Goal: Task Accomplishment & Management: Use online tool/utility

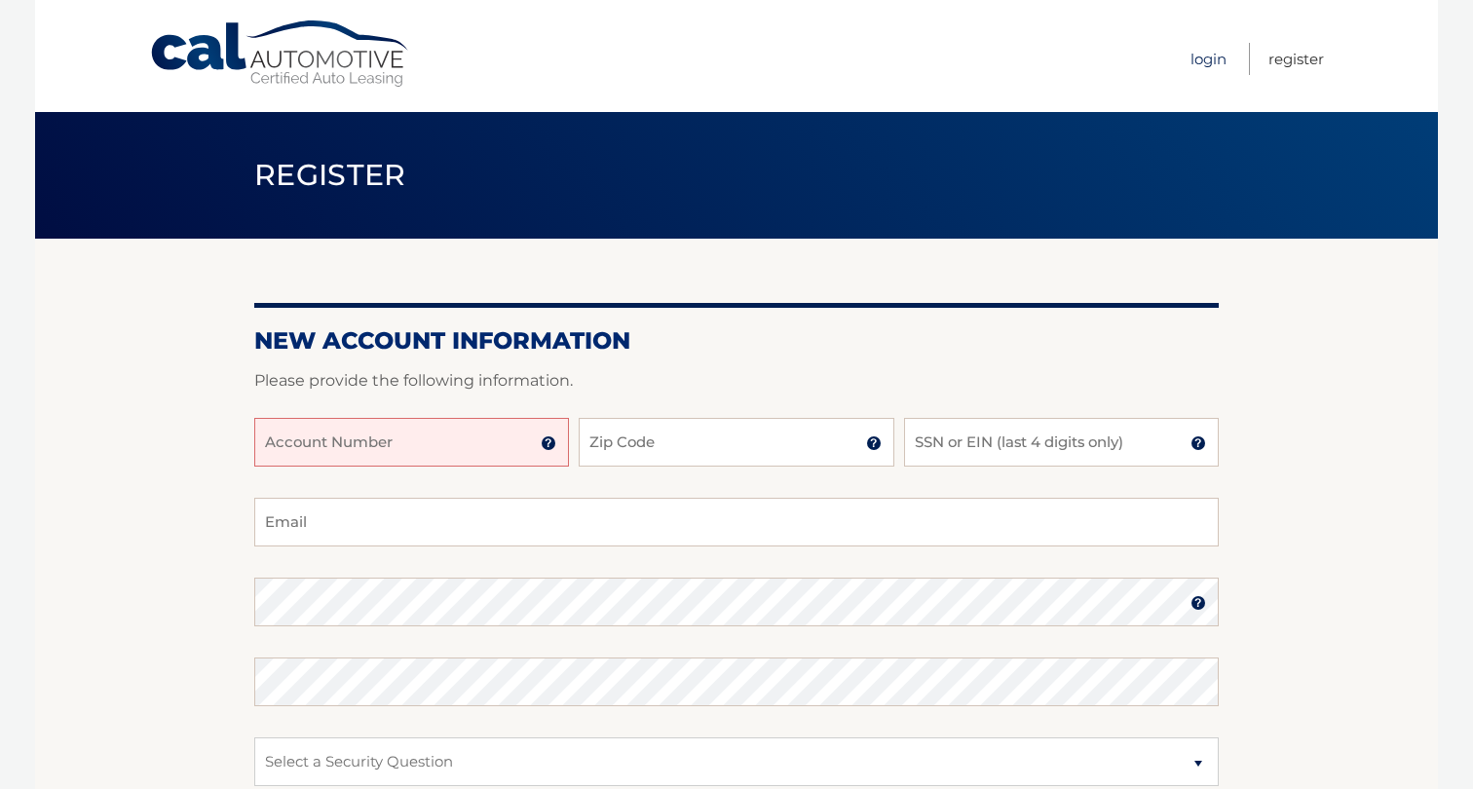
click at [1209, 50] on link "Login" at bounding box center [1209, 59] width 36 height 32
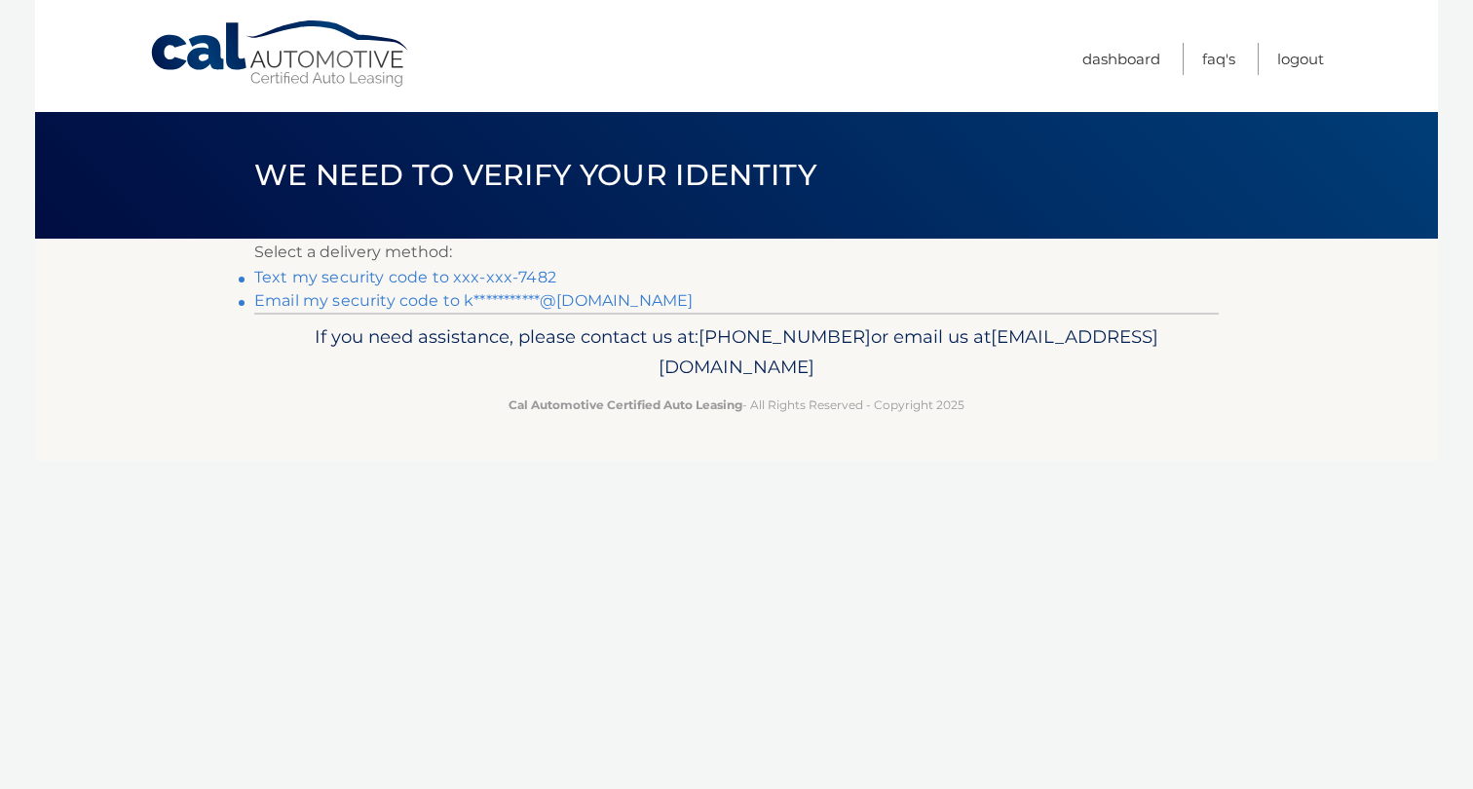
click at [505, 278] on link "Text my security code to xxx-xxx-7482" at bounding box center [405, 277] width 302 height 19
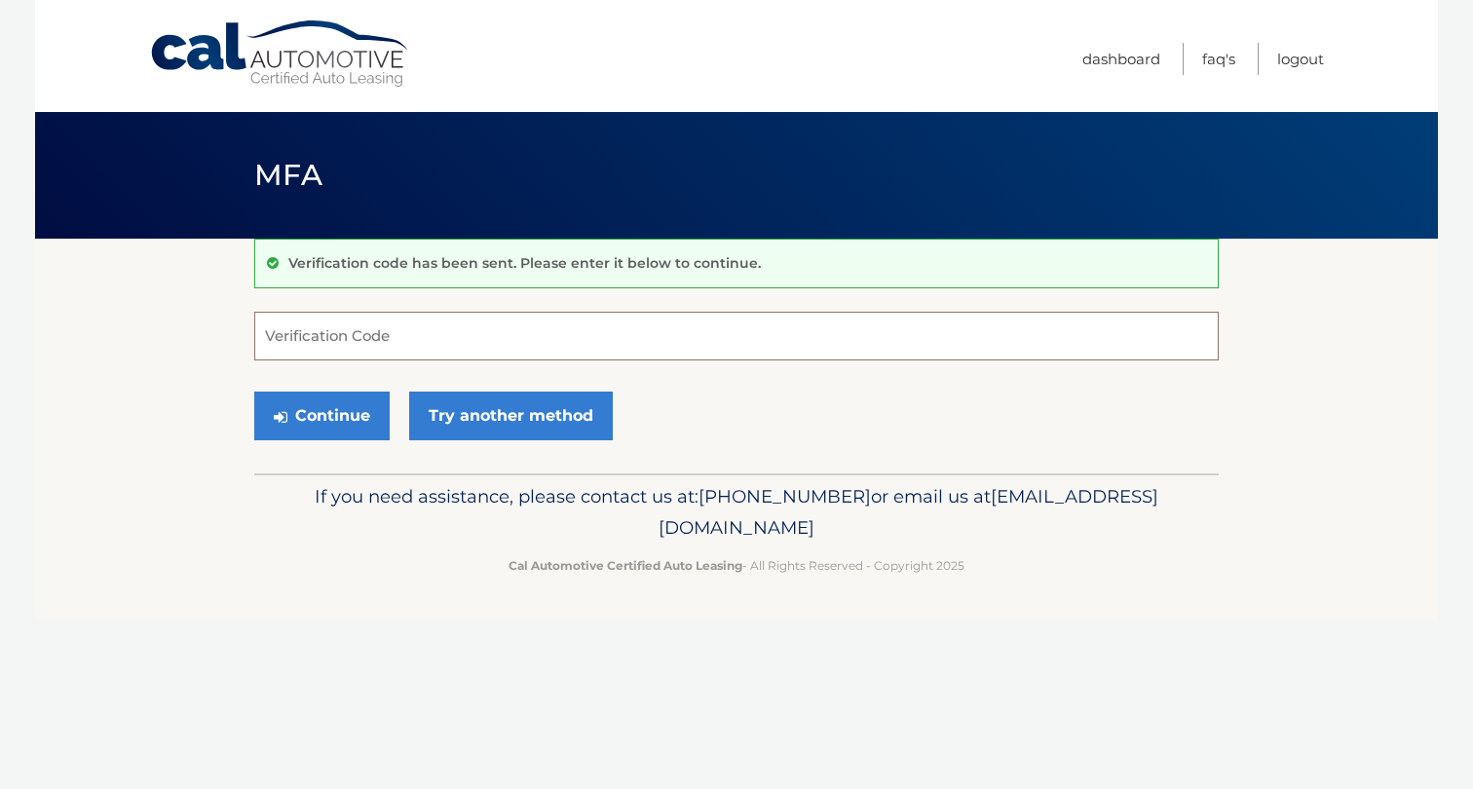
click at [445, 331] on input "Verification Code" at bounding box center [736, 336] width 965 height 49
type input "256545"
click at [329, 399] on button "Continue" at bounding box center [321, 416] width 135 height 49
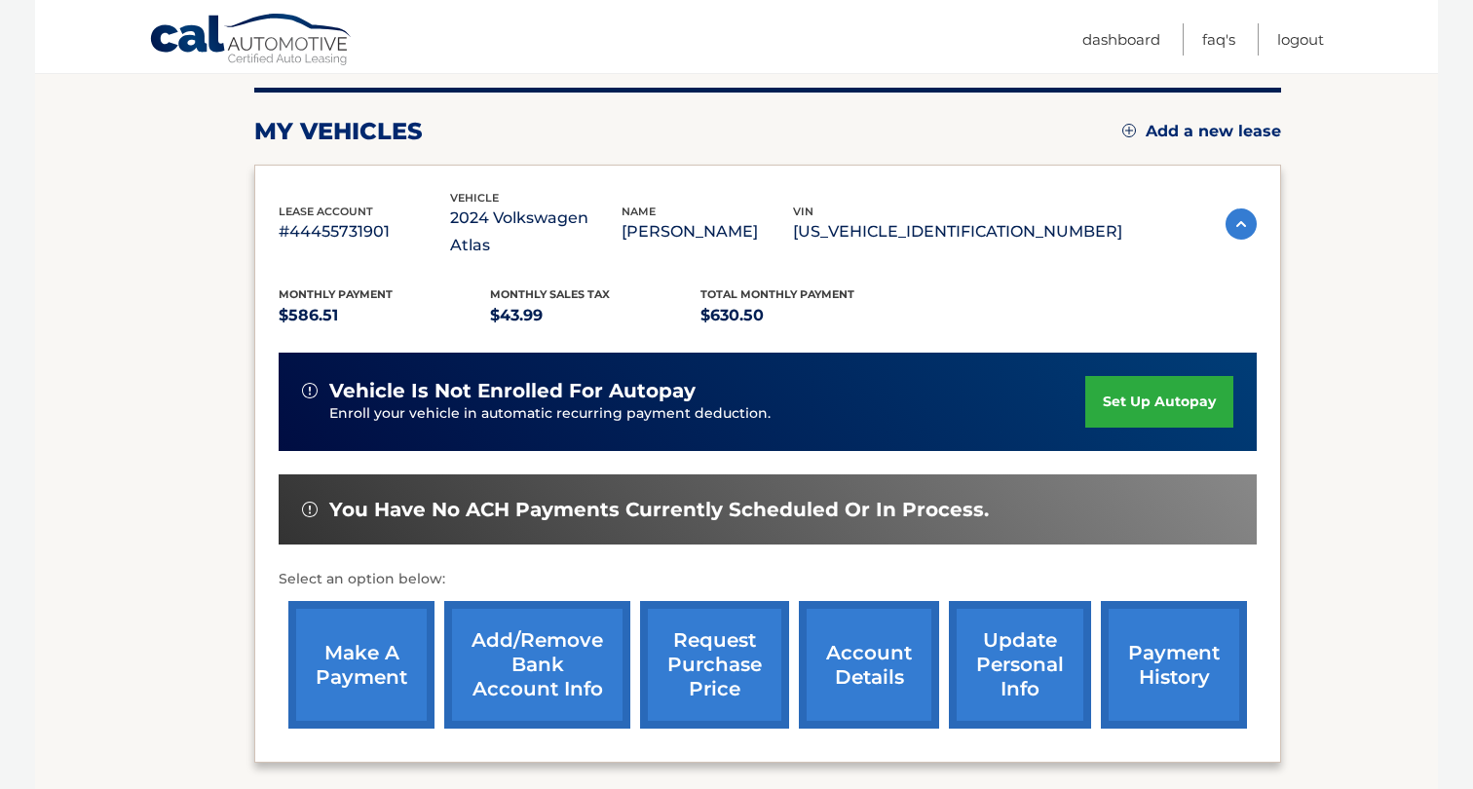
scroll to position [391, 0]
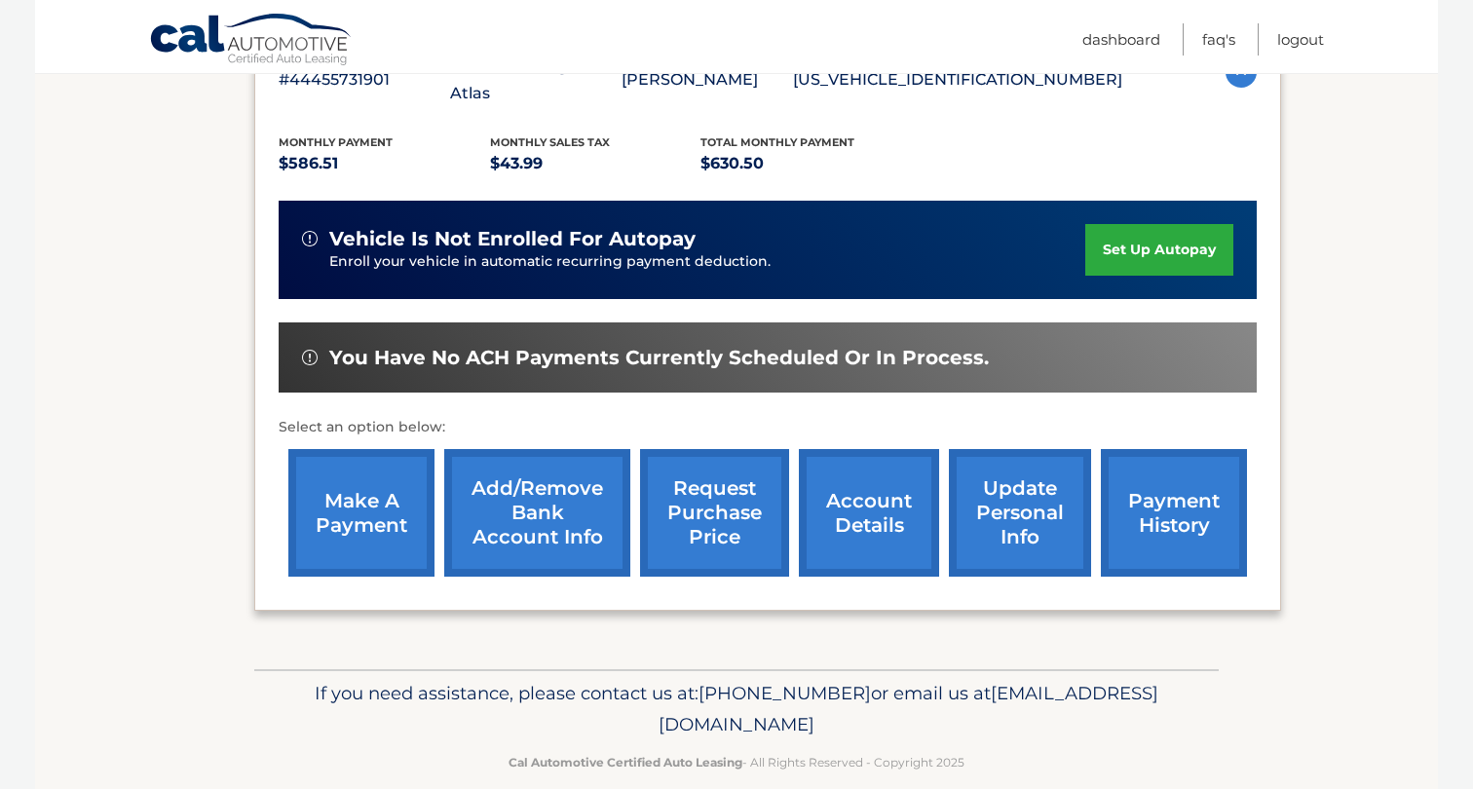
click at [361, 486] on link "make a payment" at bounding box center [361, 513] width 146 height 128
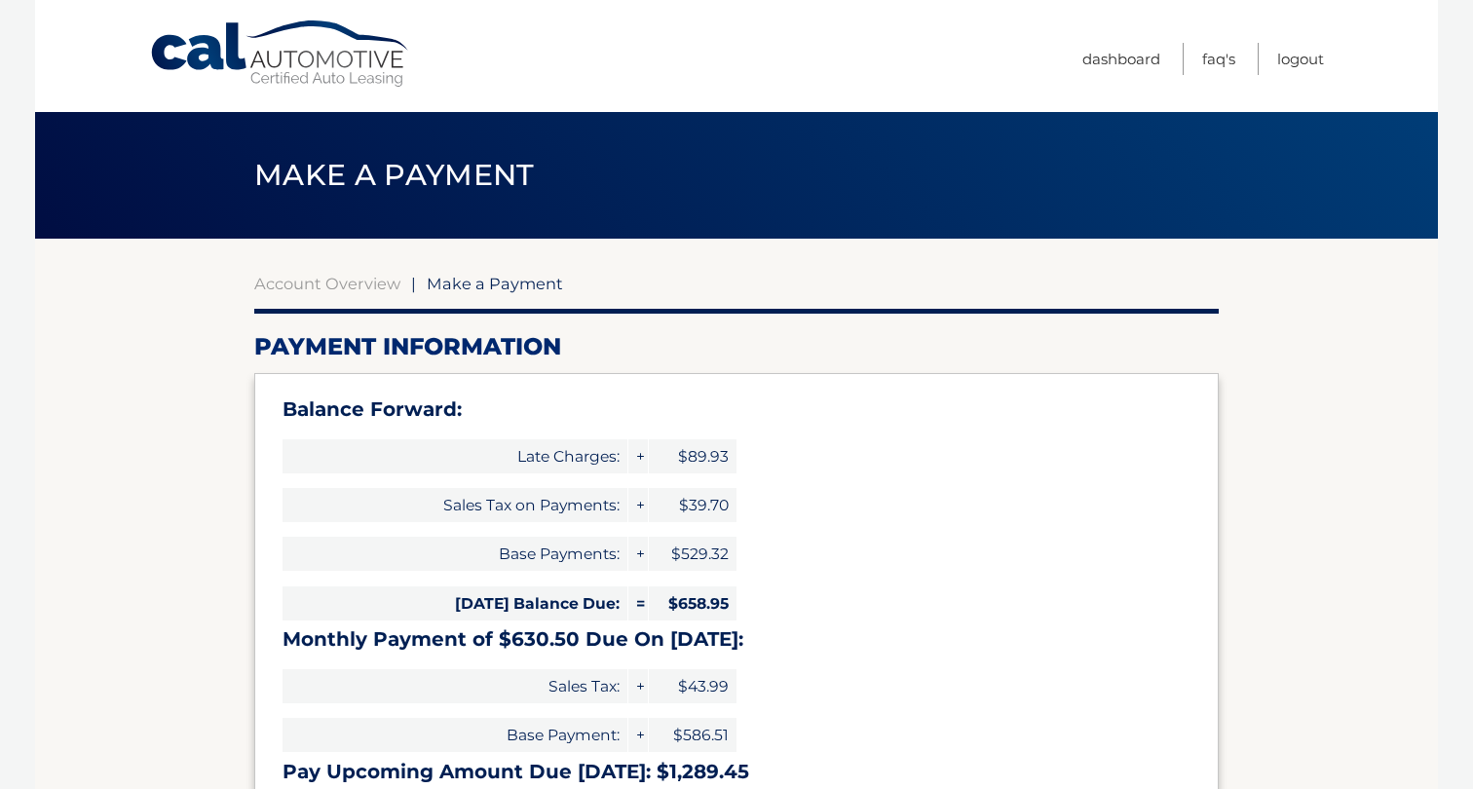
select select "Y2QyOGVkMmItMzU3Ny00NDZkLWEwOWEtY2NlMDc1NTRkNTc5"
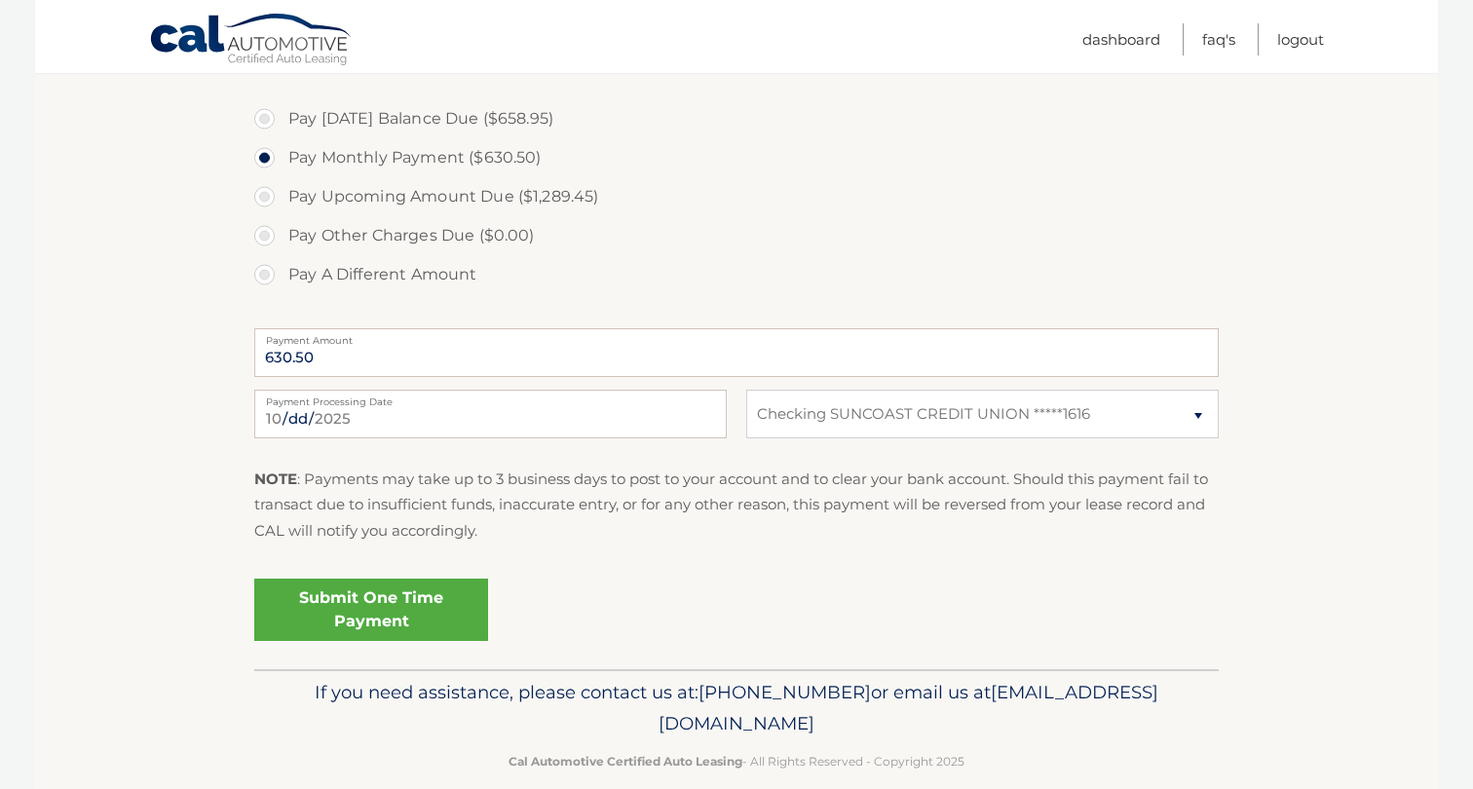
scroll to position [776, 0]
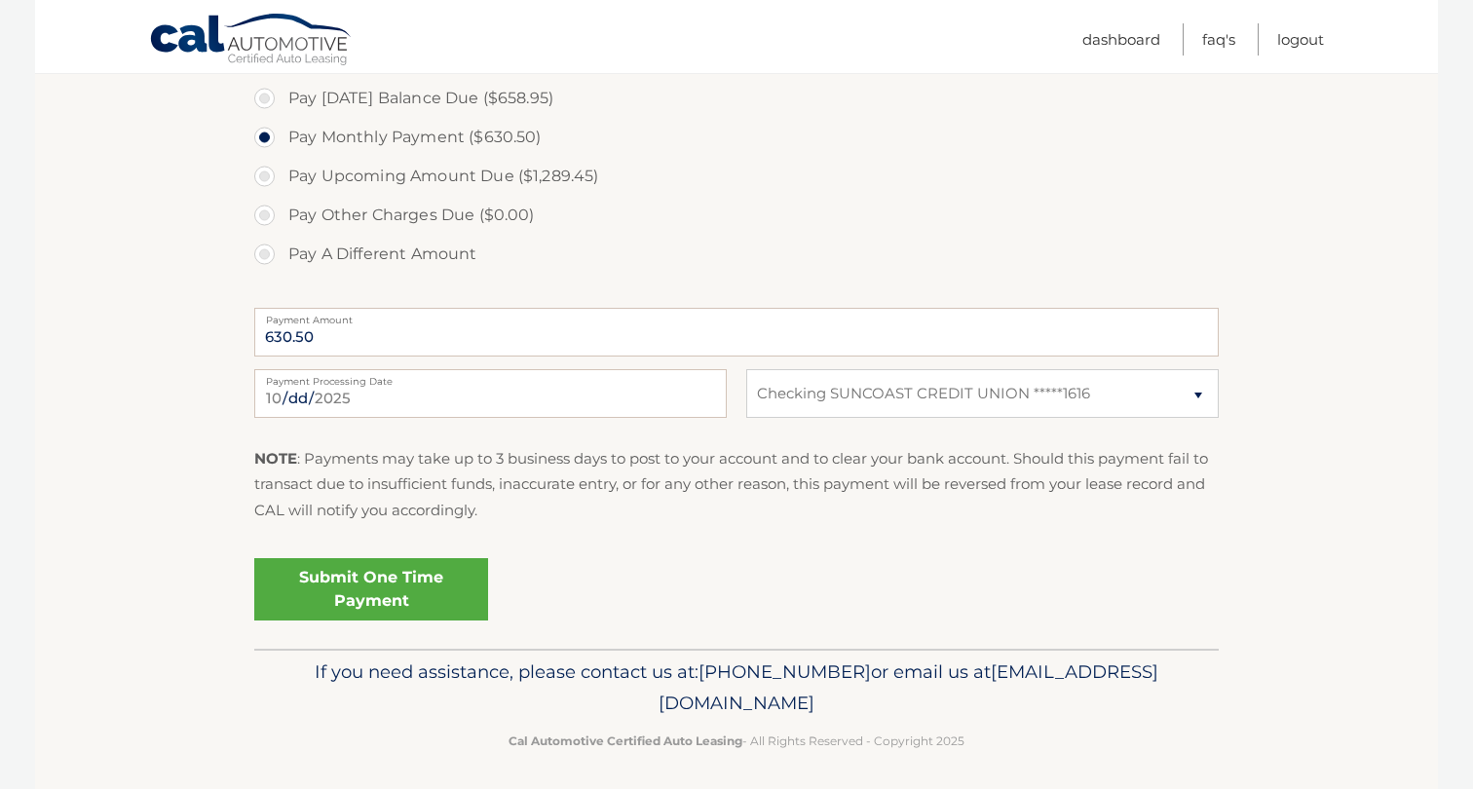
click at [376, 589] on link "Submit One Time Payment" at bounding box center [371, 589] width 234 height 62
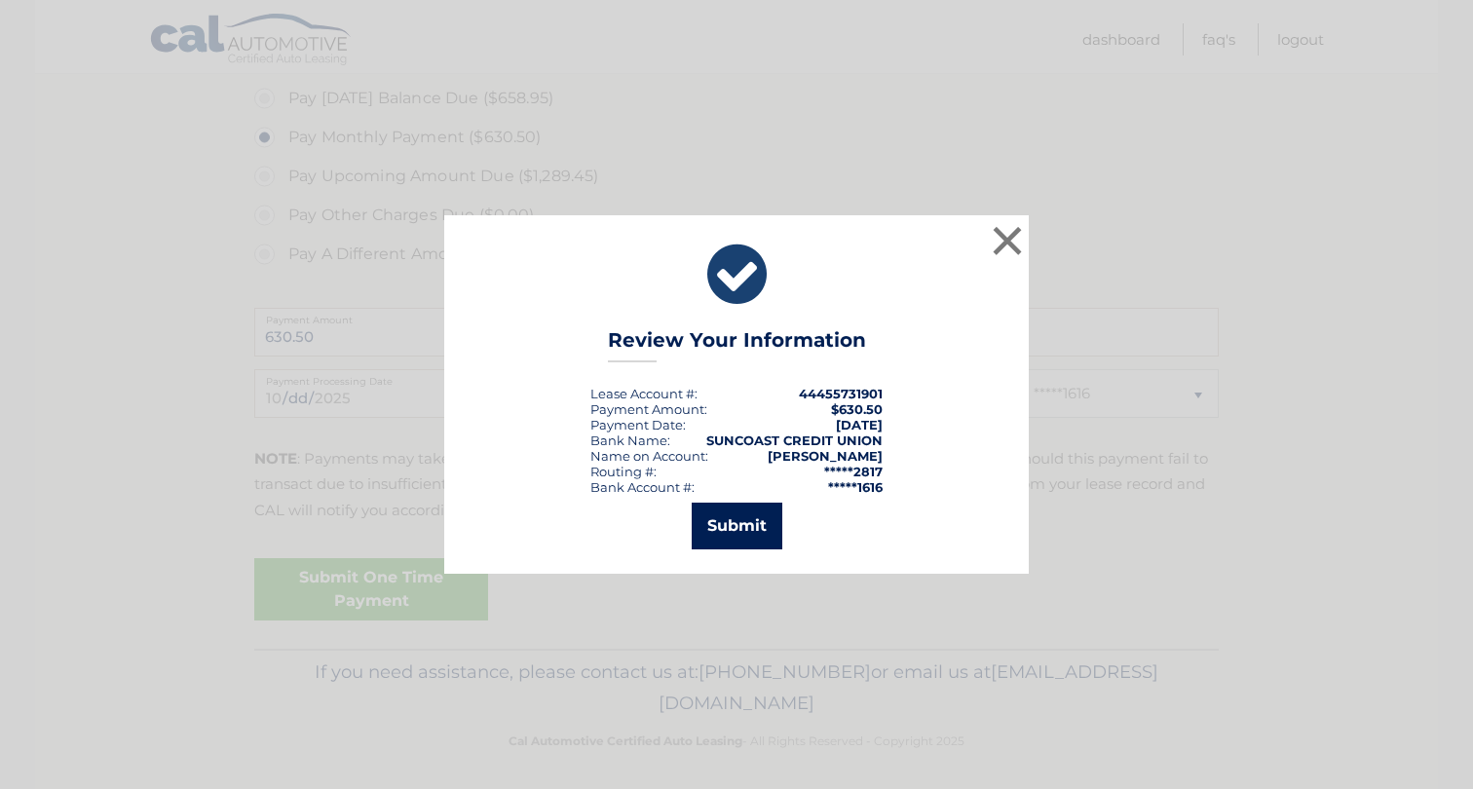
click at [738, 518] on button "Submit" at bounding box center [737, 526] width 91 height 47
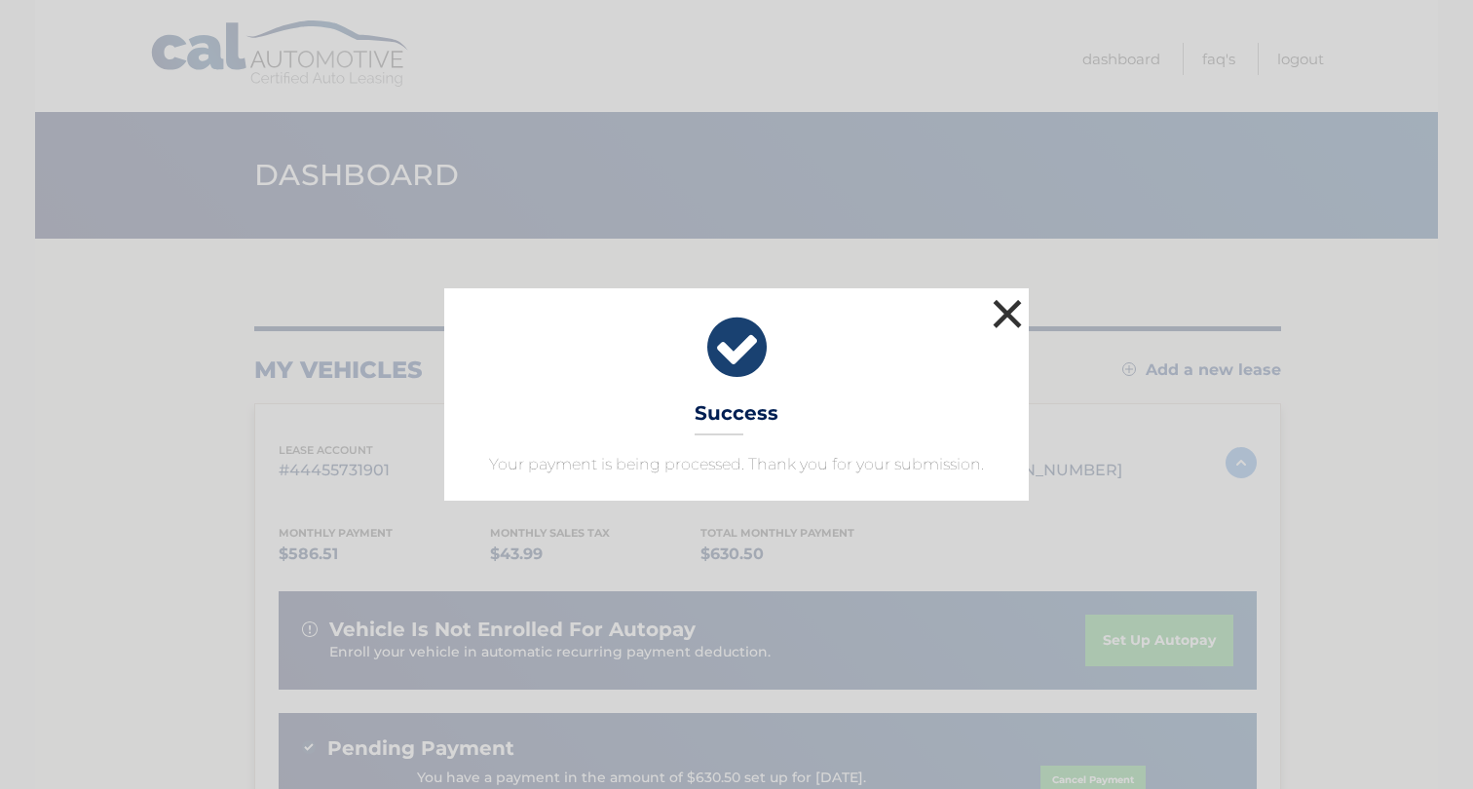
click at [1007, 304] on button "×" at bounding box center [1007, 313] width 39 height 39
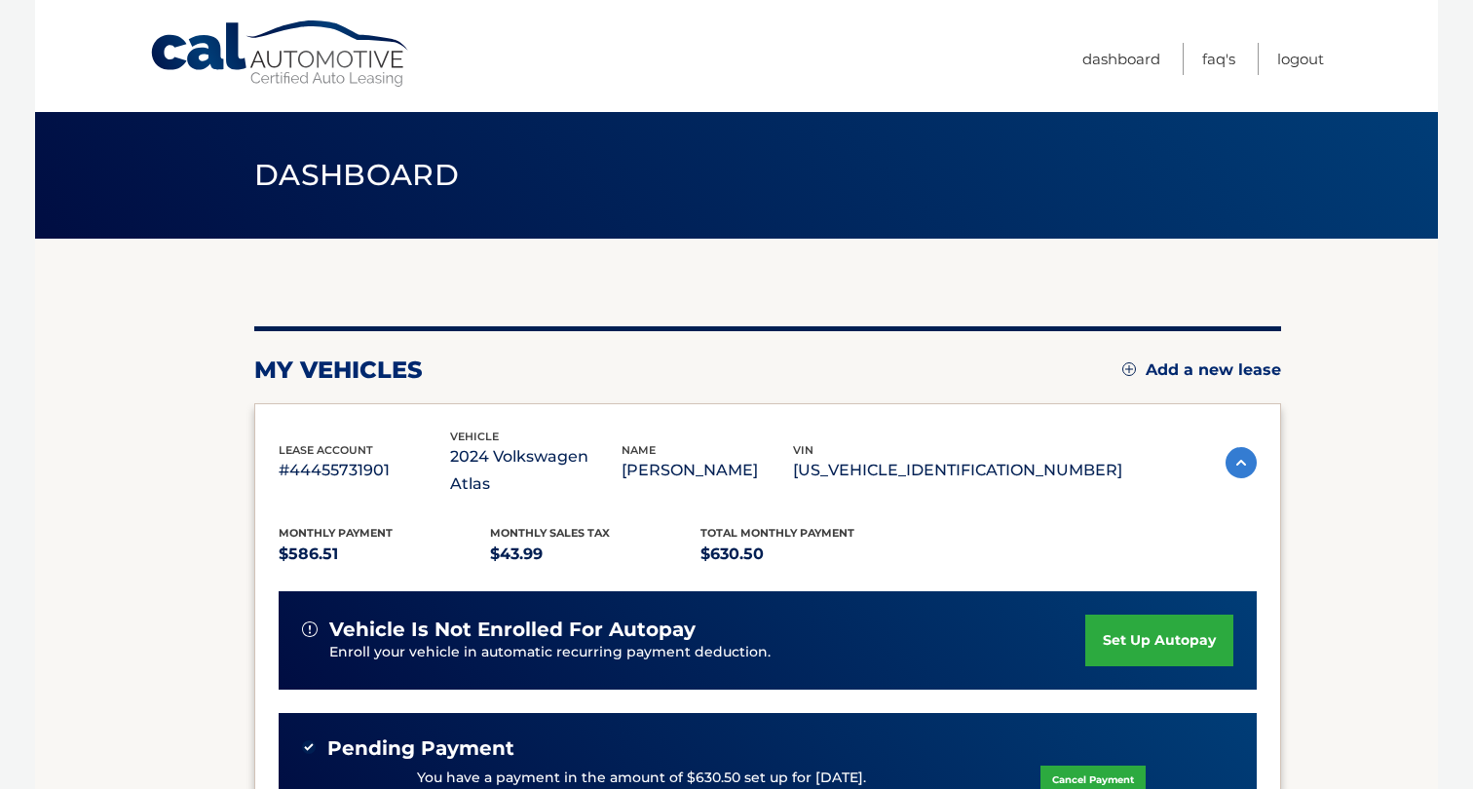
click at [1436, 318] on section "my vehicles Add a new lease lease account #44455731901 vehicle 2024 Volkswagen …" at bounding box center [736, 668] width 1403 height 858
